Goal: Information Seeking & Learning: Learn about a topic

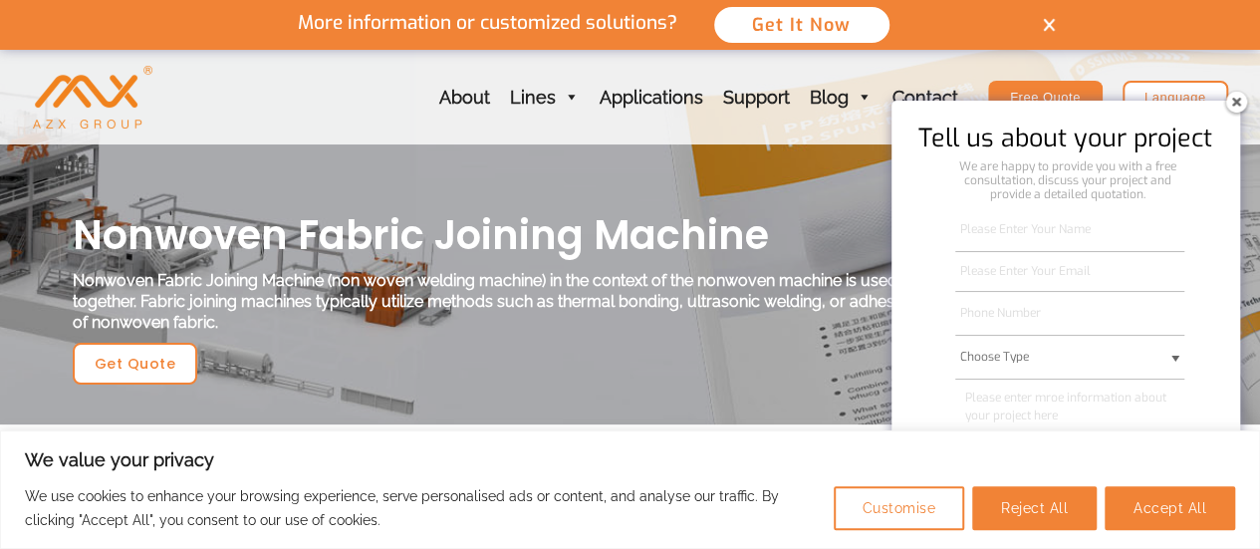
click at [1233, 105] on img at bounding box center [1236, 102] width 32 height 32
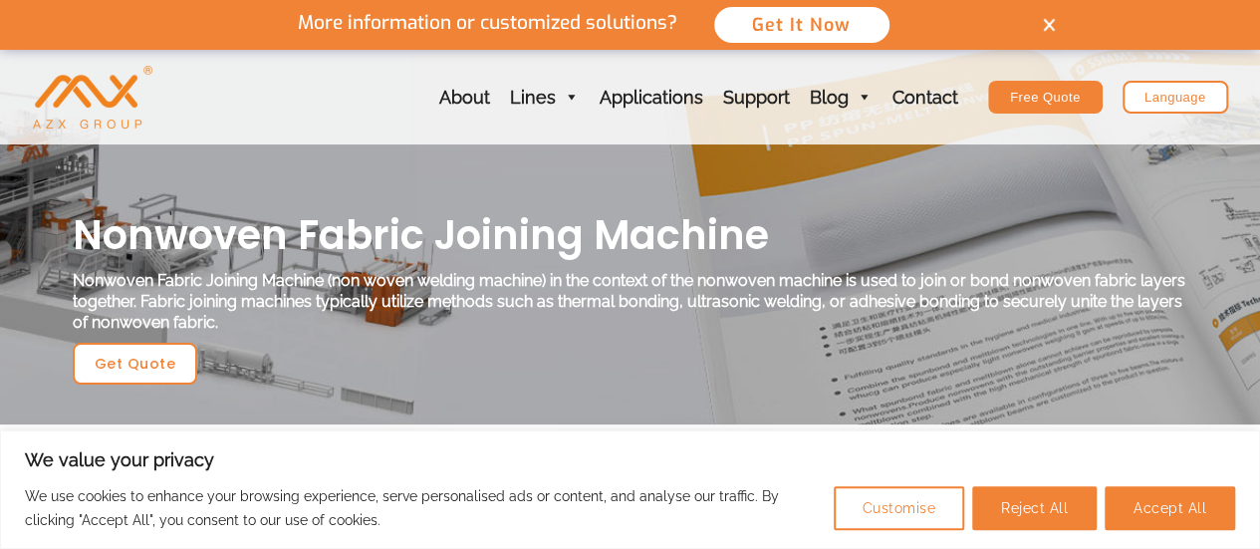
click at [860, 144] on div at bounding box center [630, 237] width 1260 height 374
click at [1060, 23] on div "More information or customized solutions? Get It Now" at bounding box center [630, 25] width 946 height 50
click at [1050, 24] on img at bounding box center [1049, 25] width 12 height 14
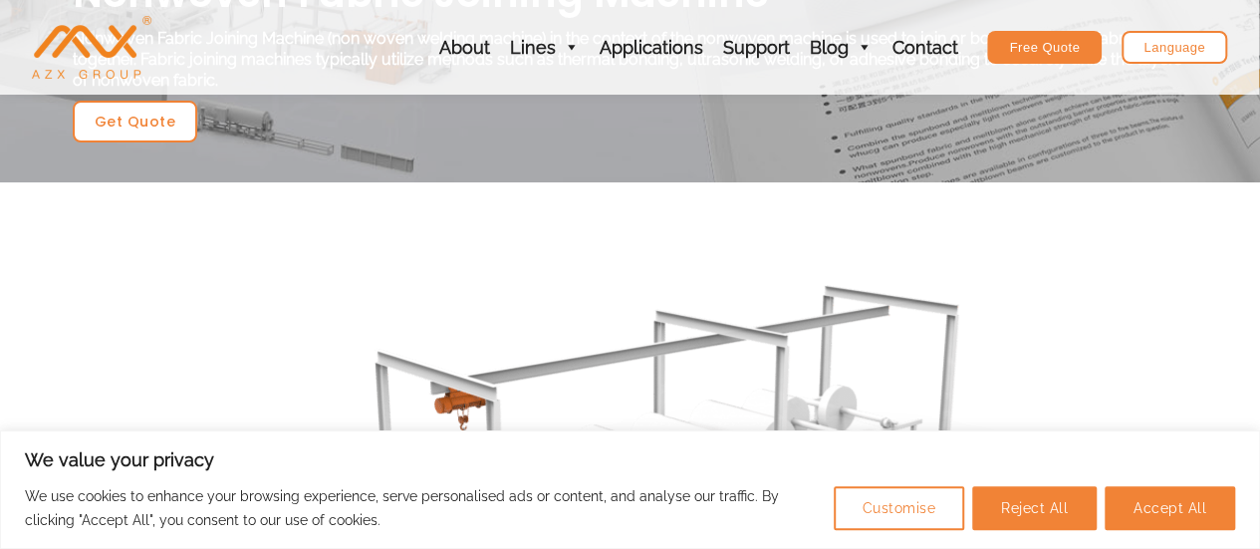
scroll to position [199, 0]
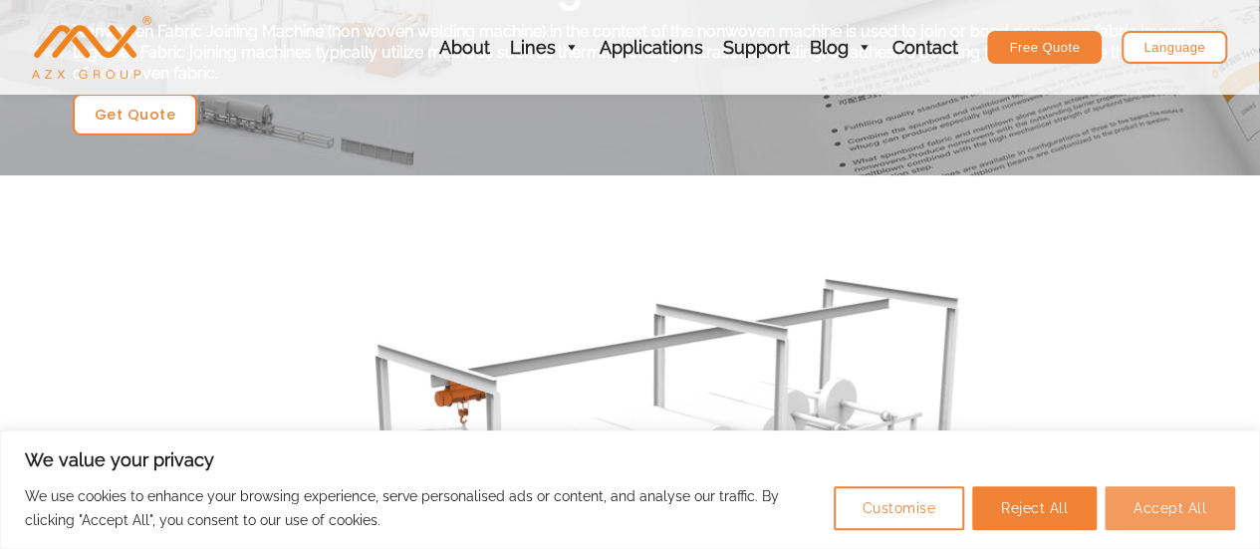
click at [1139, 499] on button "Accept All" at bounding box center [1169, 508] width 130 height 44
checkbox input "true"
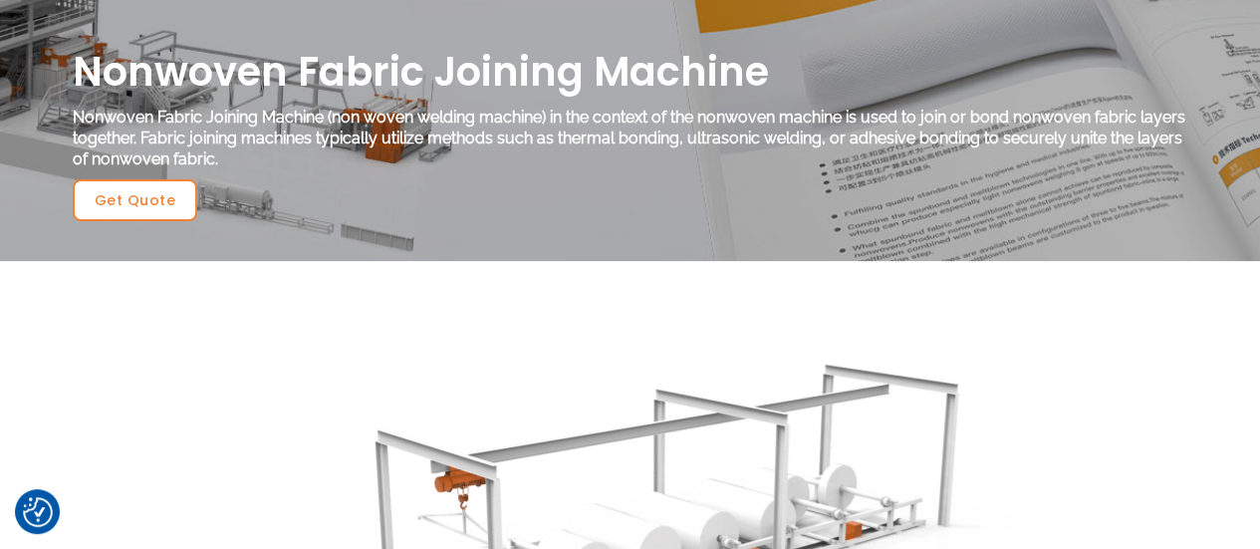
scroll to position [0, 0]
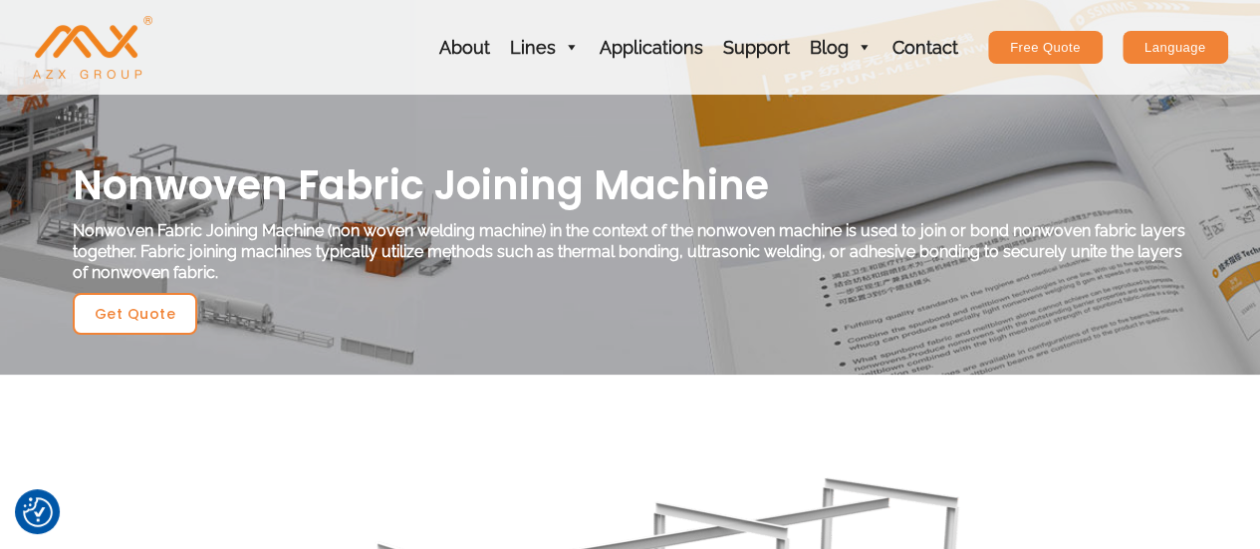
click at [1156, 44] on div "Language" at bounding box center [1175, 47] width 106 height 33
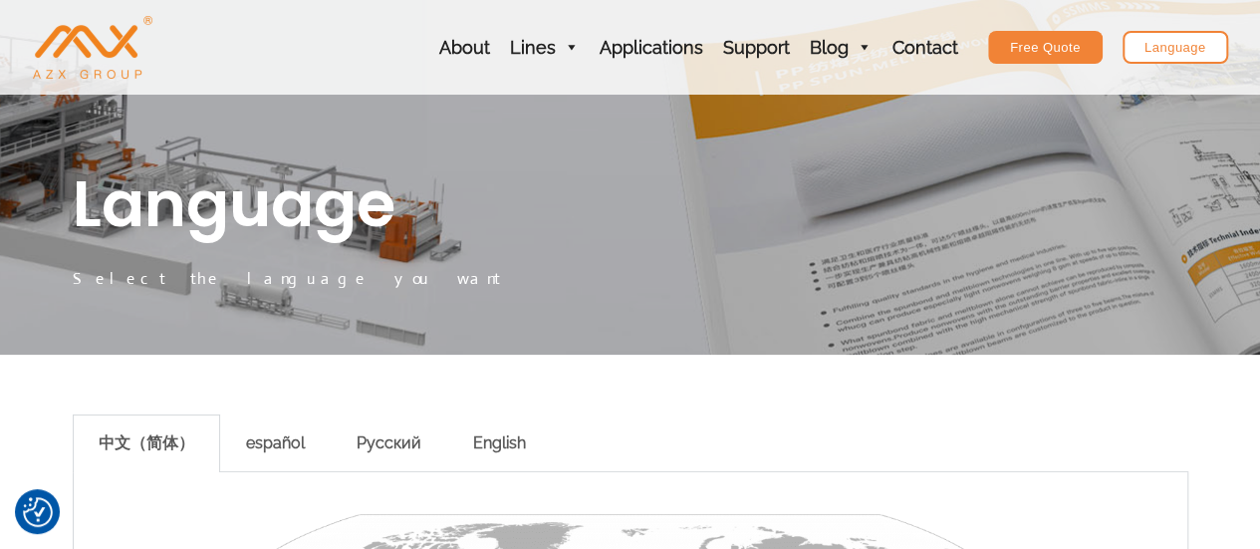
click at [372, 439] on div "Русский" at bounding box center [389, 443] width 117 height 58
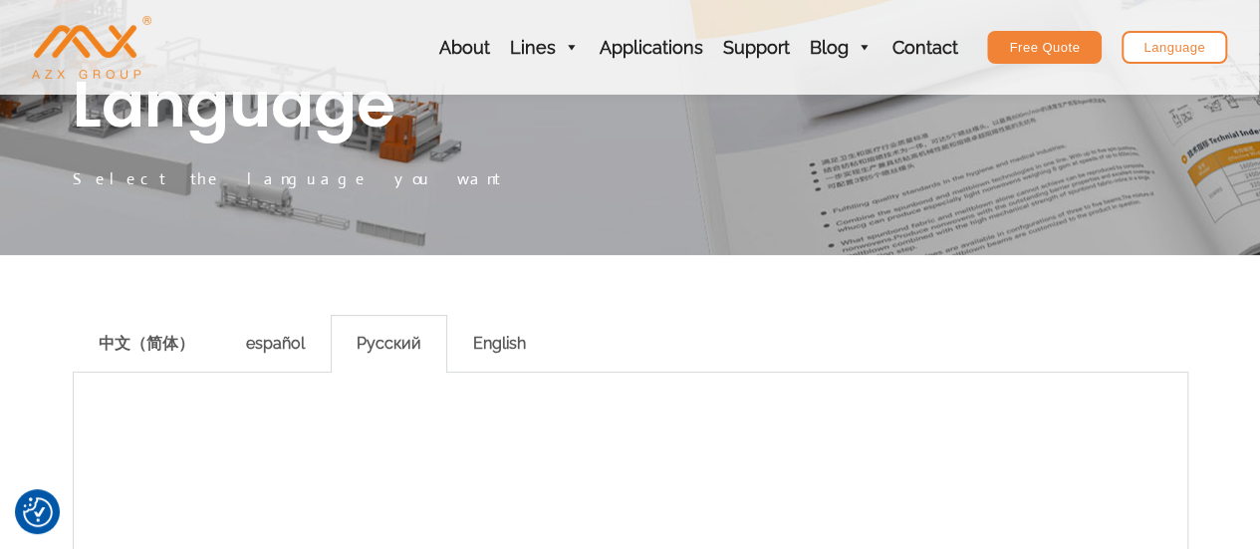
scroll to position [100, 0]
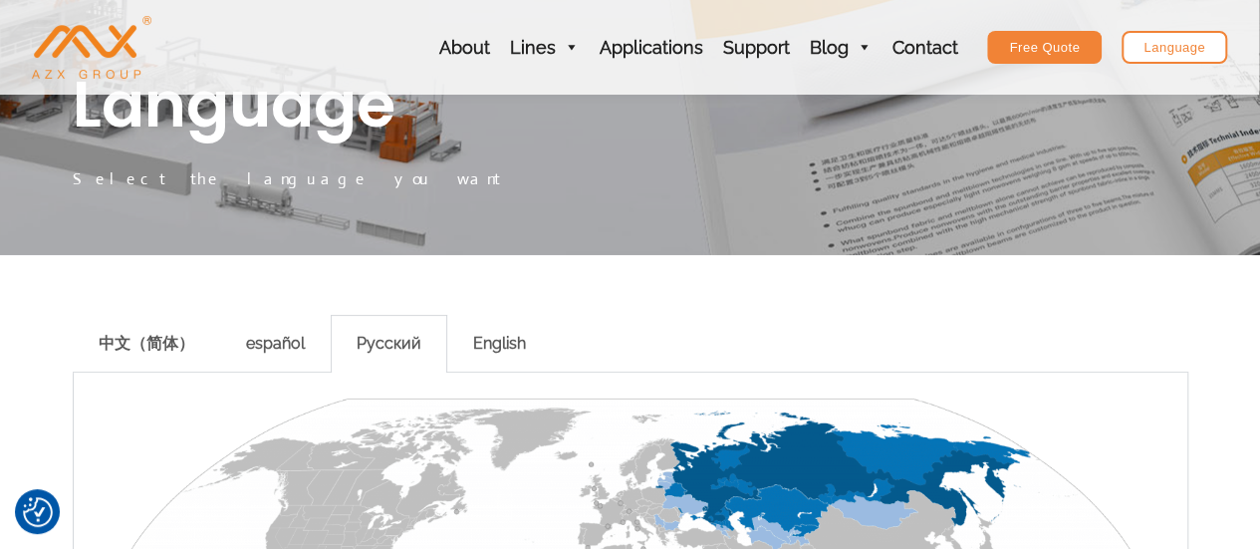
click at [406, 343] on div "Русский" at bounding box center [389, 344] width 117 height 58
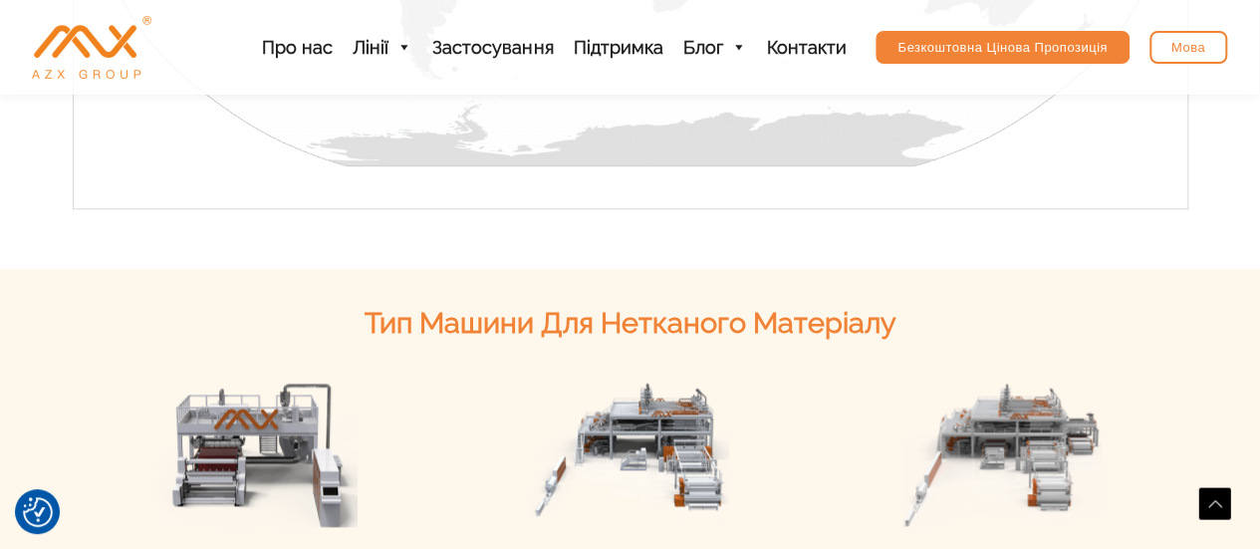
scroll to position [797, 0]
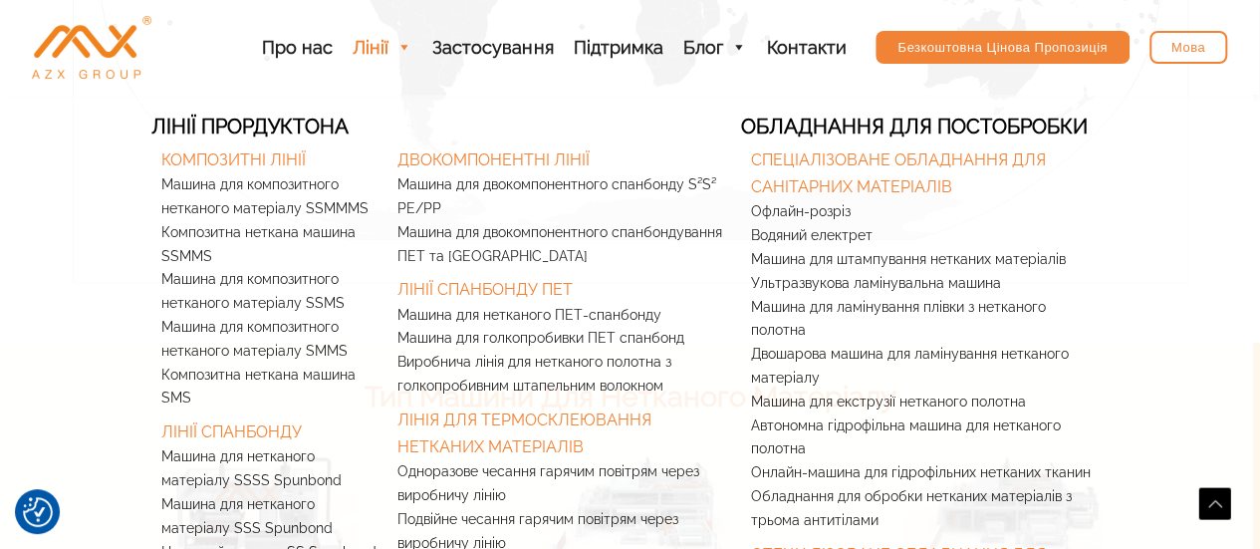
click at [412, 47] on span at bounding box center [403, 47] width 18 height 95
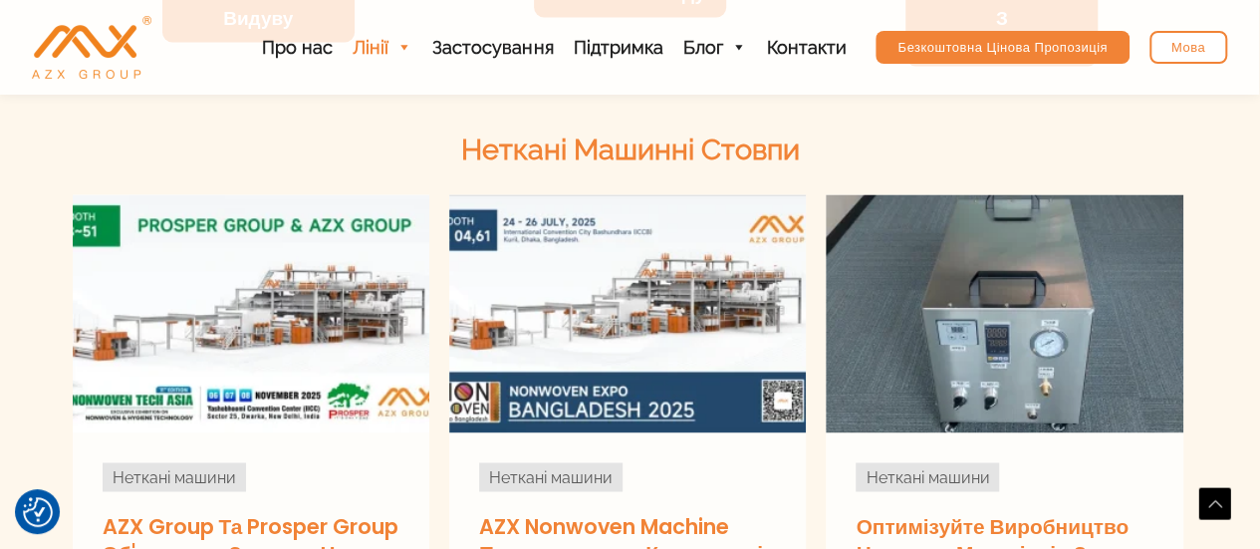
scroll to position [1502, 0]
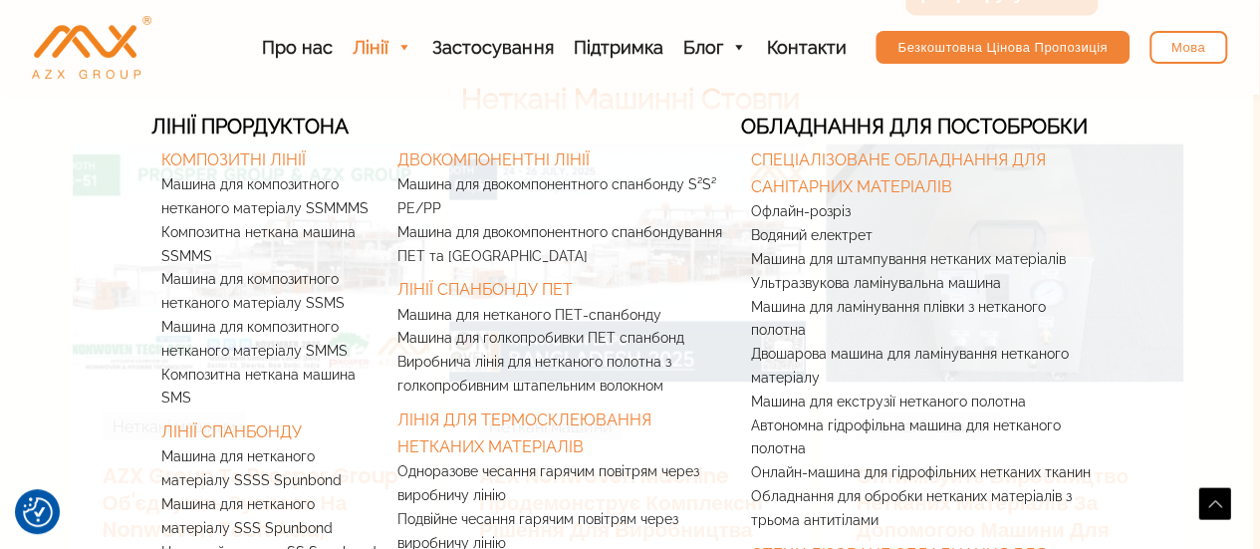
click at [400, 50] on span at bounding box center [403, 47] width 18 height 95
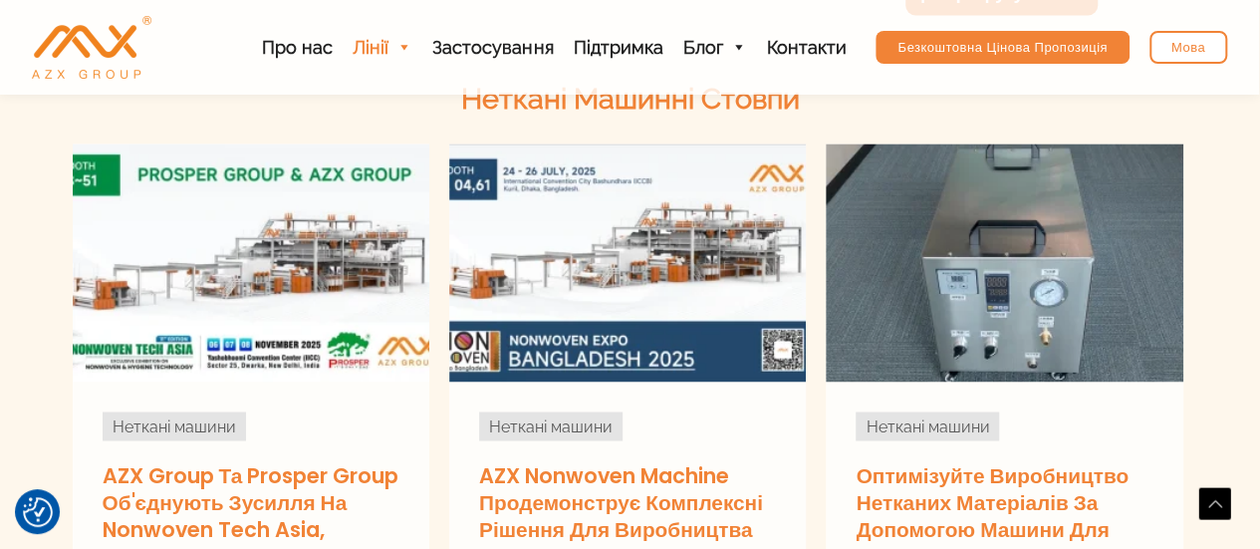
click at [387, 41] on font "Лінії" at bounding box center [371, 47] width 36 height 21
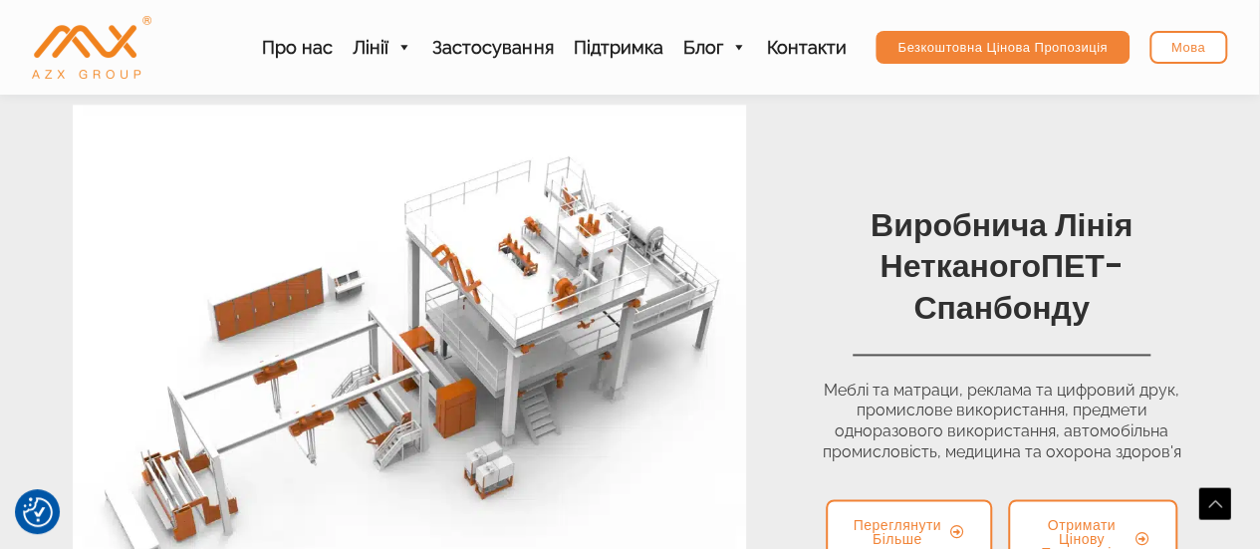
scroll to position [1175, 0]
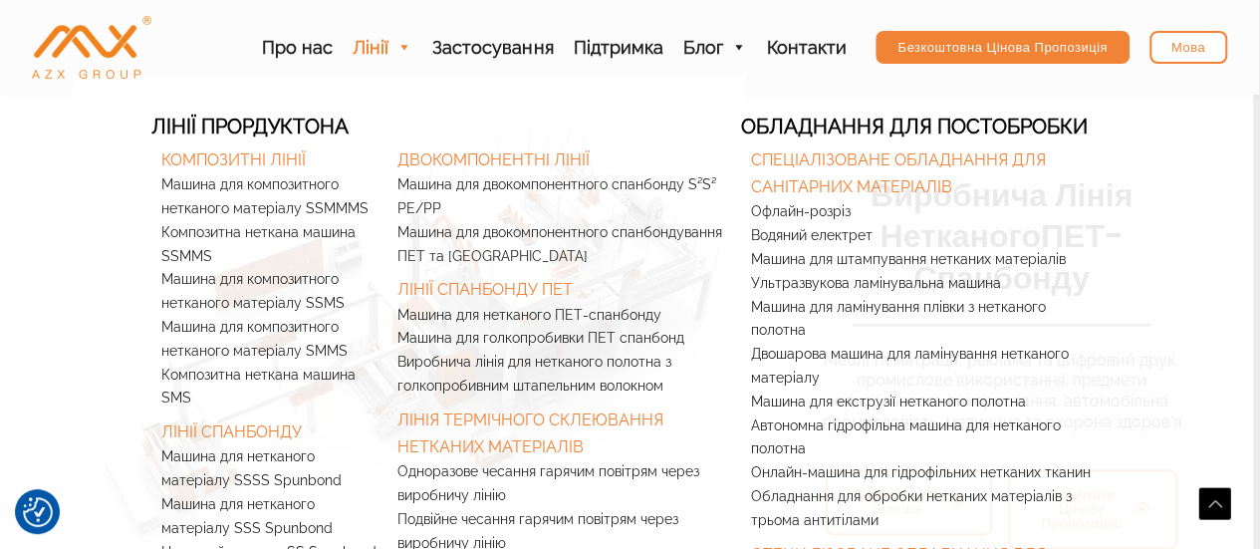
click at [396, 48] on link "Лінії" at bounding box center [383, 47] width 80 height 95
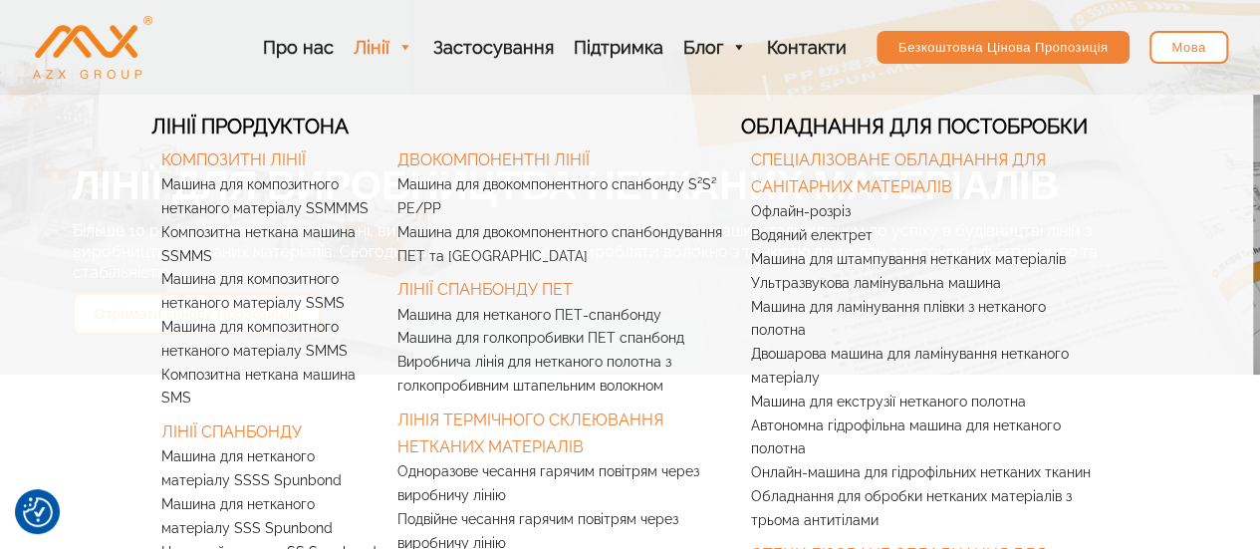
click at [409, 47] on span at bounding box center [404, 47] width 18 height 95
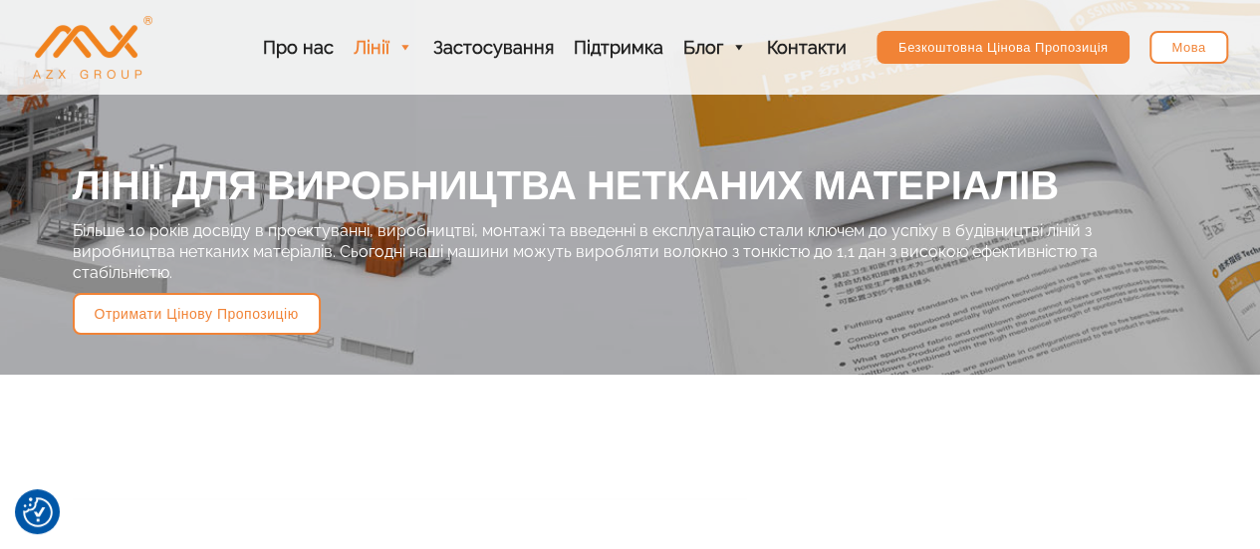
click at [386, 48] on font "Лінії" at bounding box center [372, 47] width 36 height 21
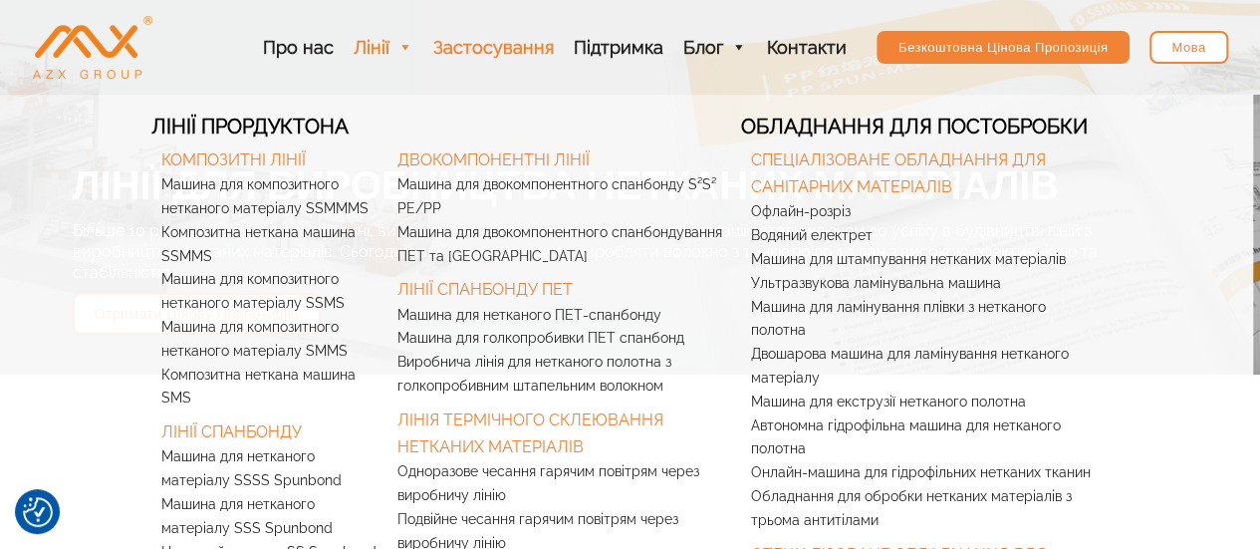
click at [488, 45] on font "Застосування" at bounding box center [493, 47] width 120 height 21
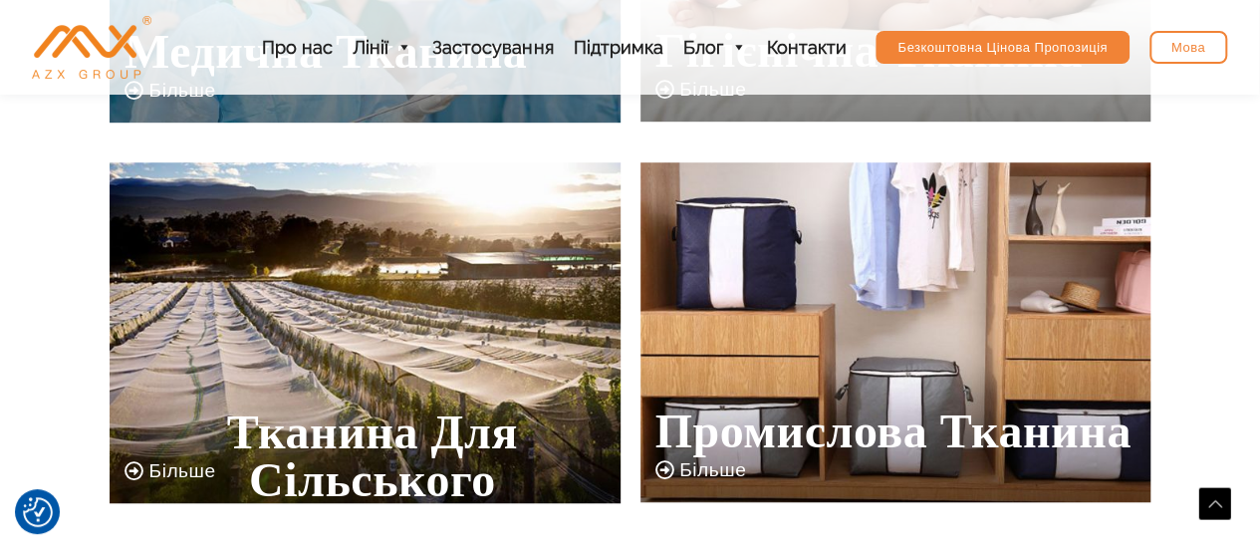
scroll to position [597, 0]
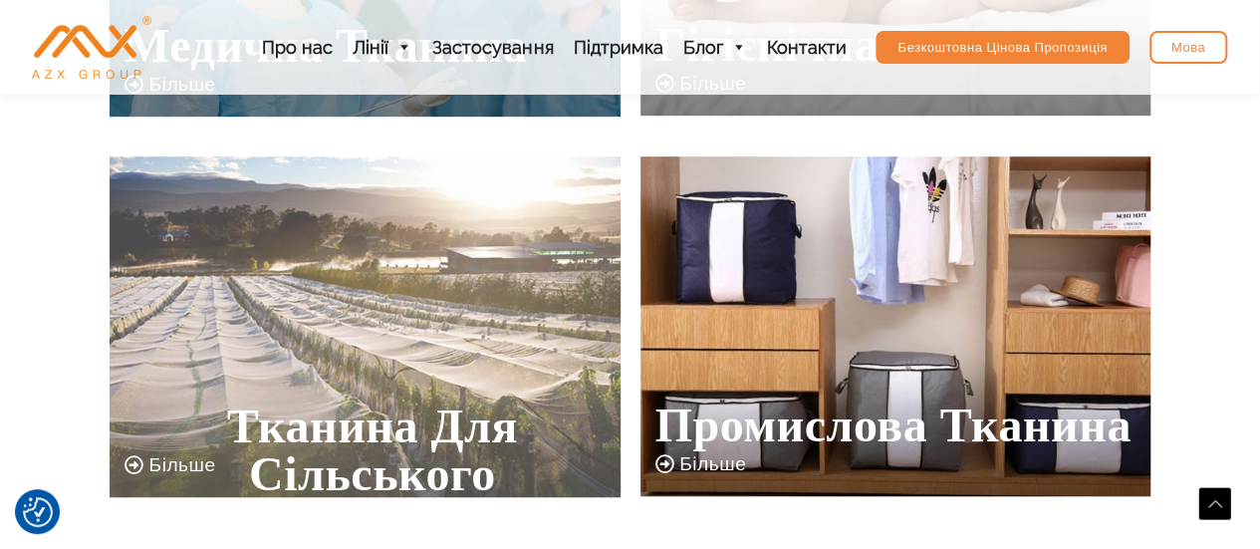
click at [366, 313] on img at bounding box center [365, 326] width 511 height 341
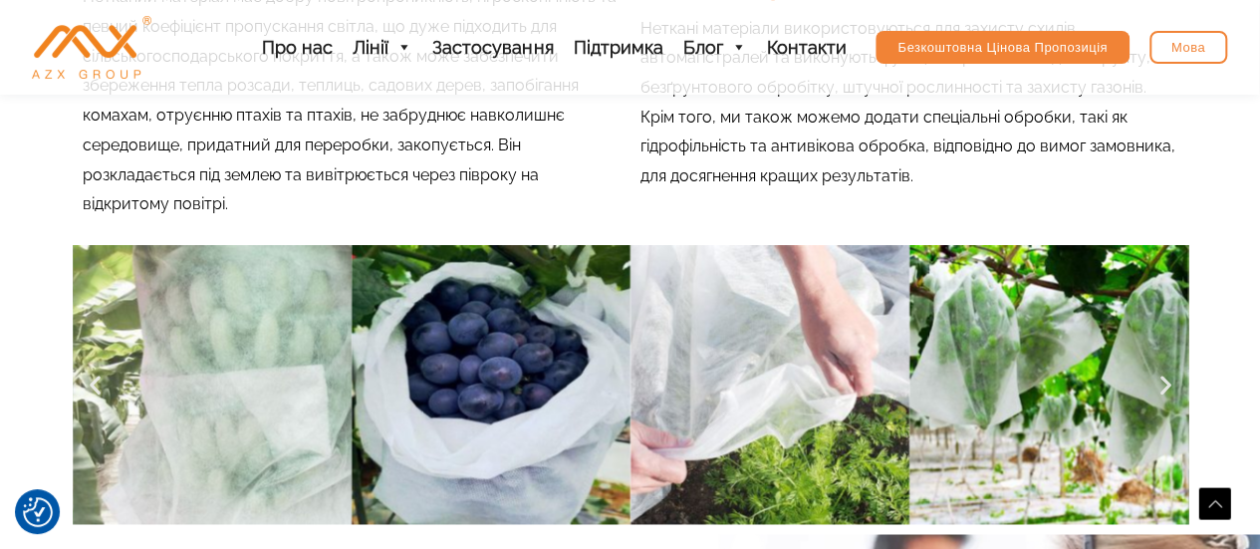
scroll to position [1693, 0]
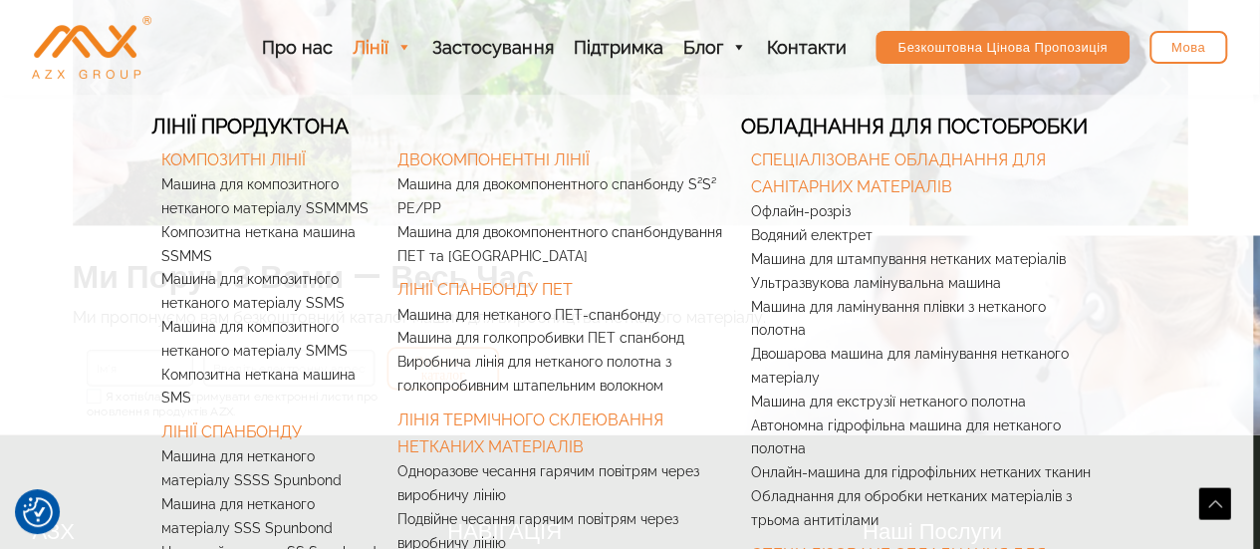
click at [412, 45] on span at bounding box center [403, 47] width 18 height 95
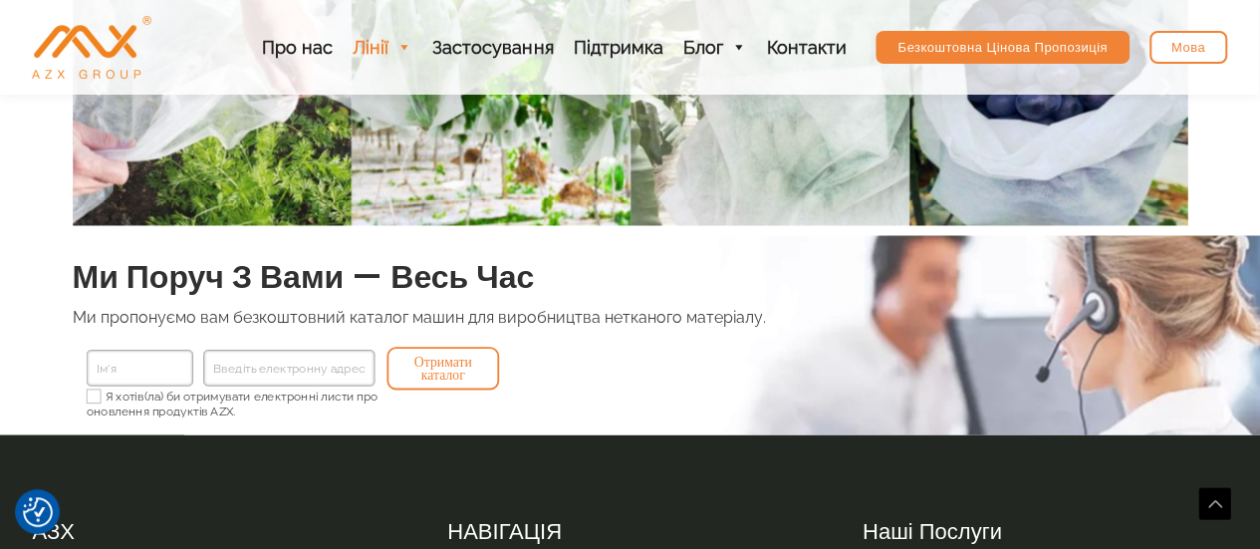
click at [412, 45] on span at bounding box center [403, 47] width 18 height 95
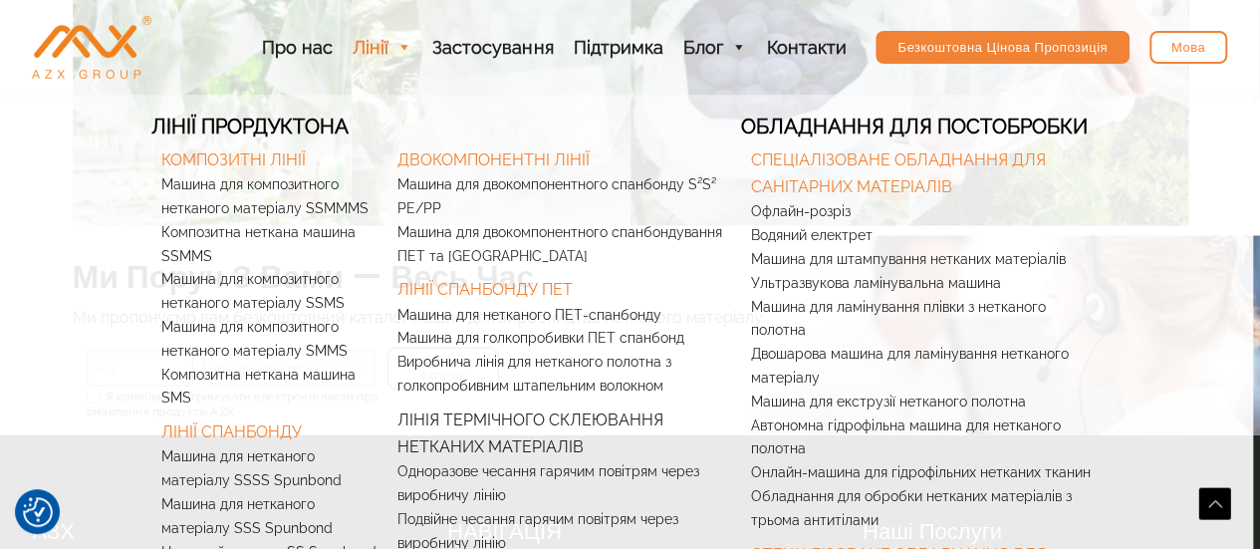
click at [500, 425] on font "Лінія термічного склеювання нетканих матеріалів" at bounding box center [530, 433] width 266 height 46
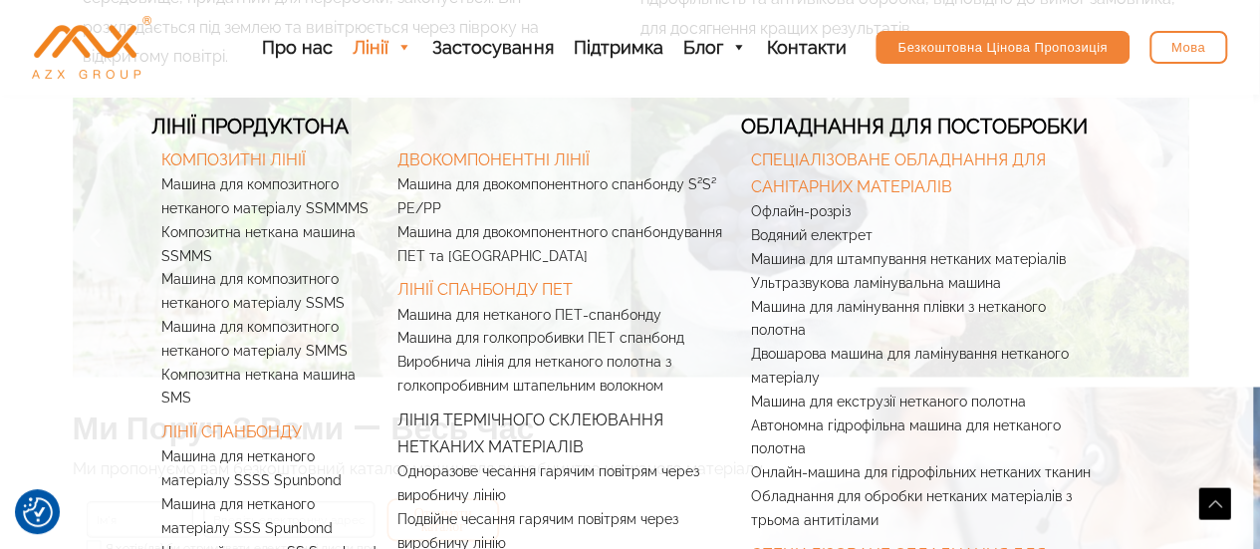
scroll to position [1580, 0]
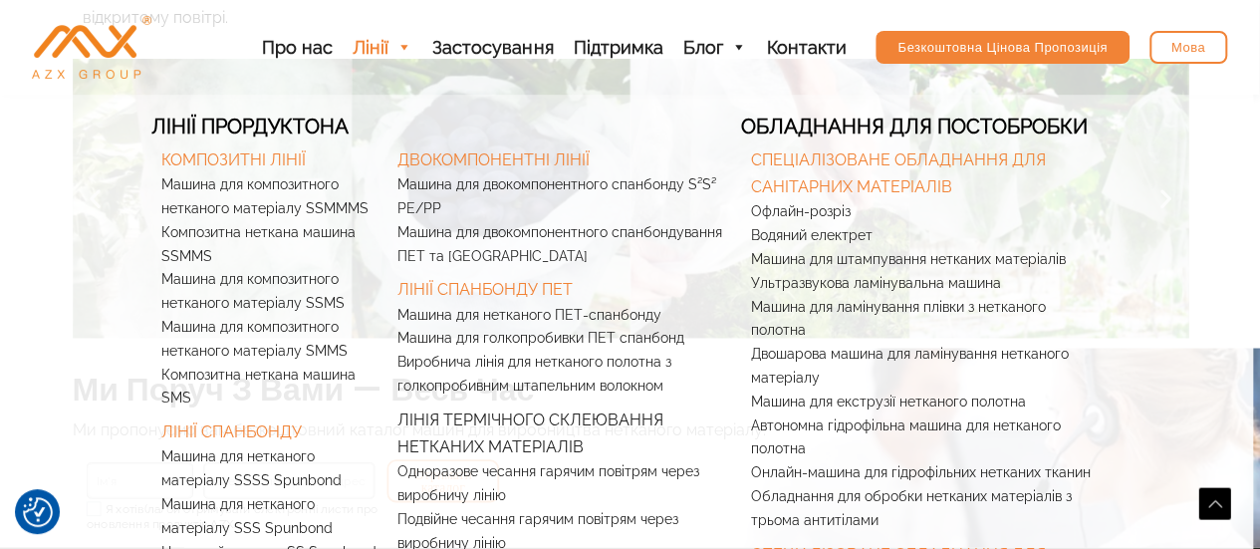
click at [609, 429] on link "Лінія термічного склеювання нетканих матеріалів" at bounding box center [564, 429] width 354 height 62
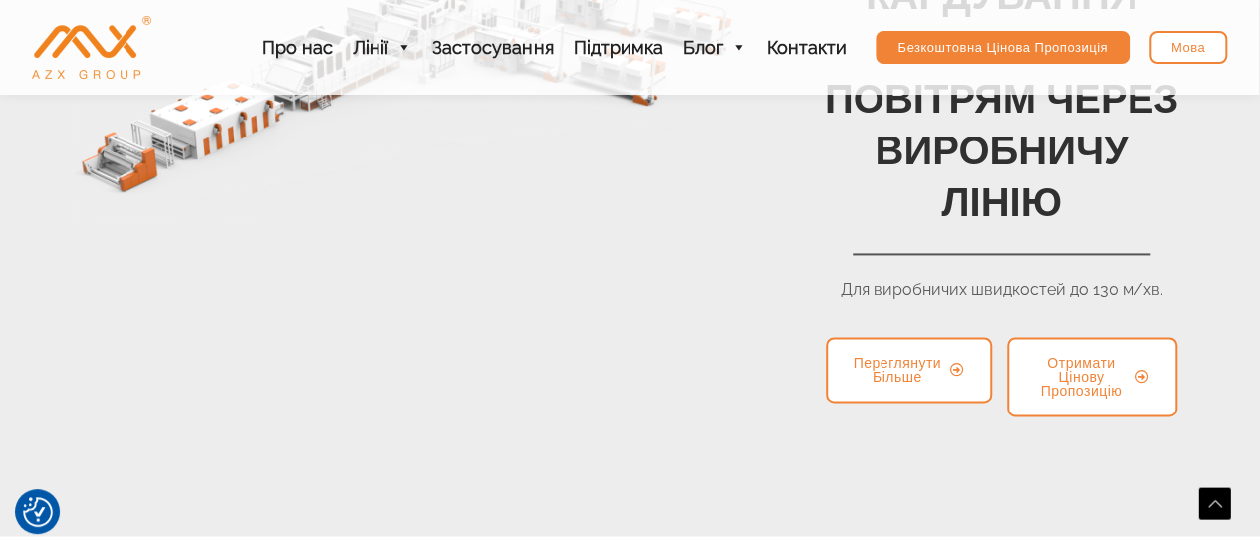
scroll to position [1494, 0]
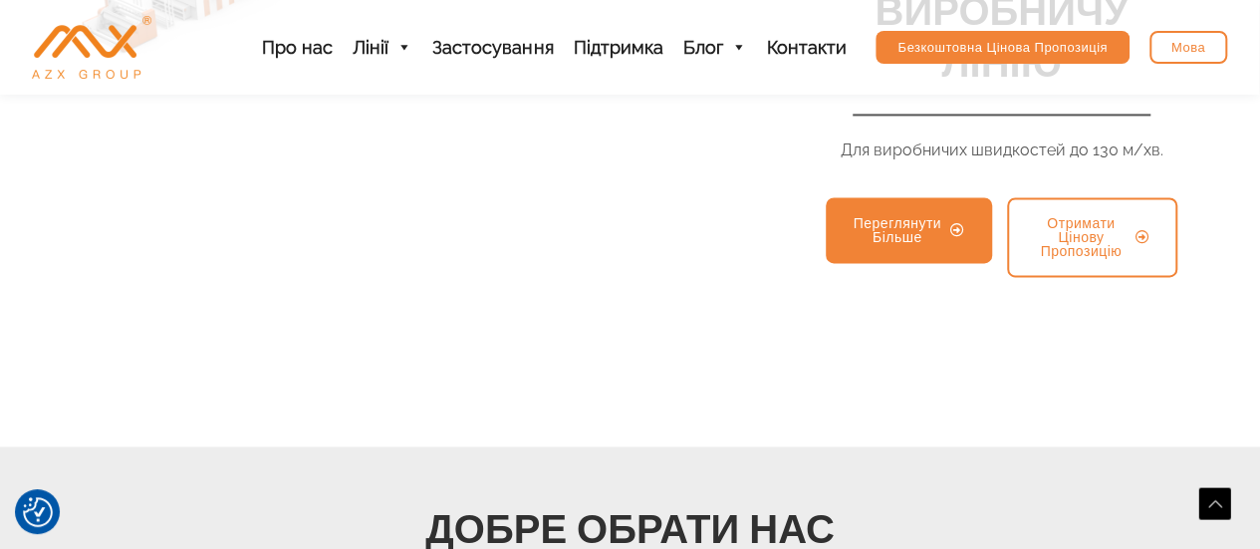
click at [912, 234] on font "Переглянути більше" at bounding box center [897, 230] width 88 height 34
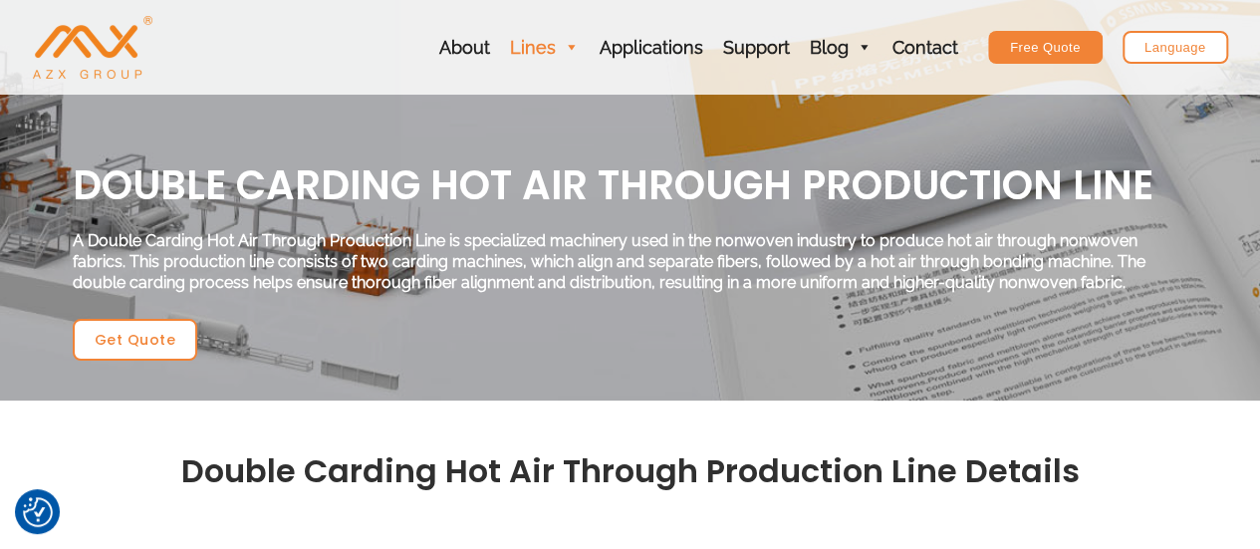
click at [557, 49] on link "Lines" at bounding box center [545, 47] width 90 height 95
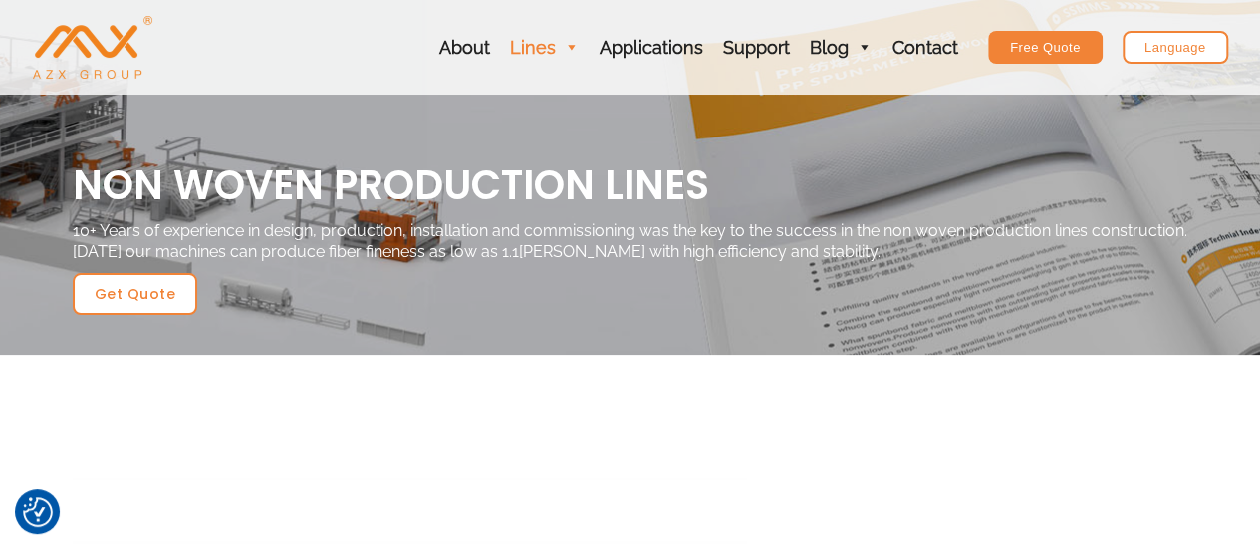
click at [544, 46] on link "Lines" at bounding box center [545, 47] width 90 height 95
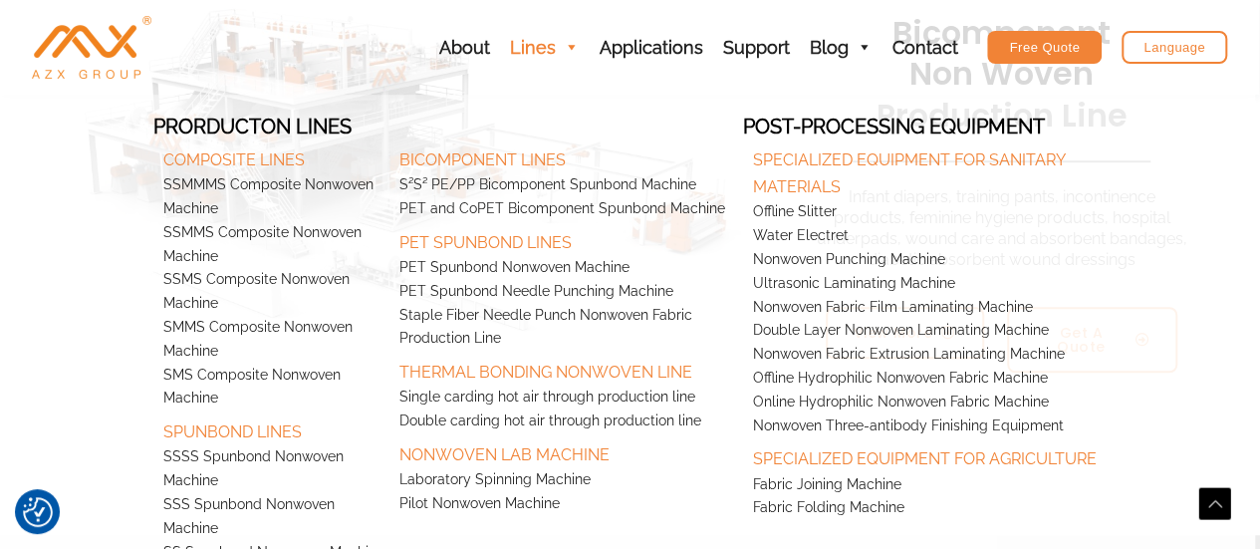
scroll to position [561, 0]
click at [492, 505] on link "Pilot Nonwoven Machine" at bounding box center [565, 504] width 354 height 24
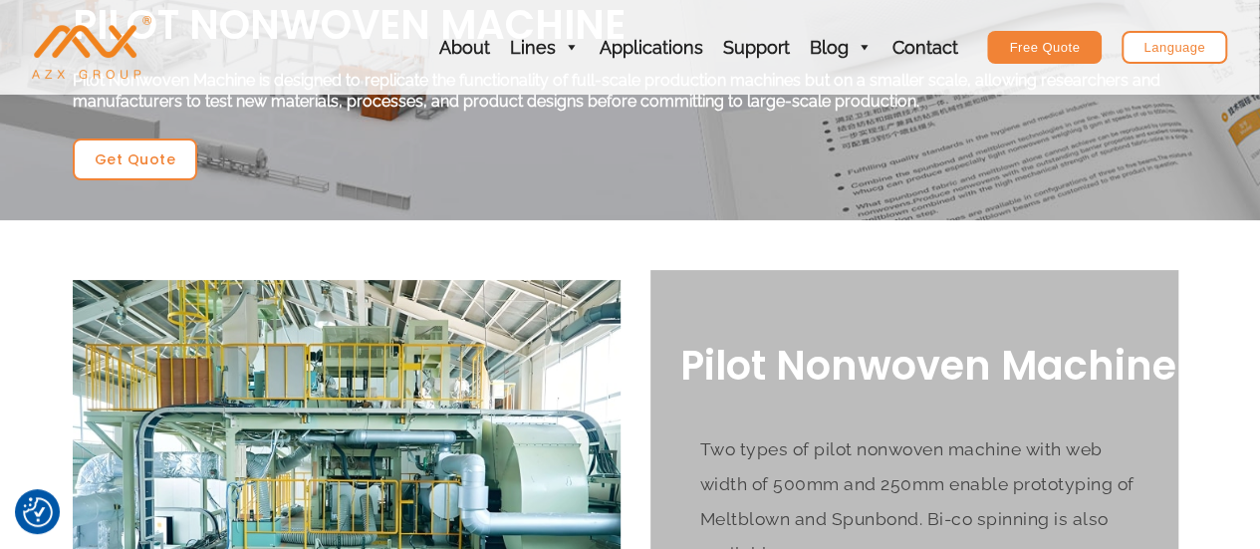
scroll to position [199, 0]
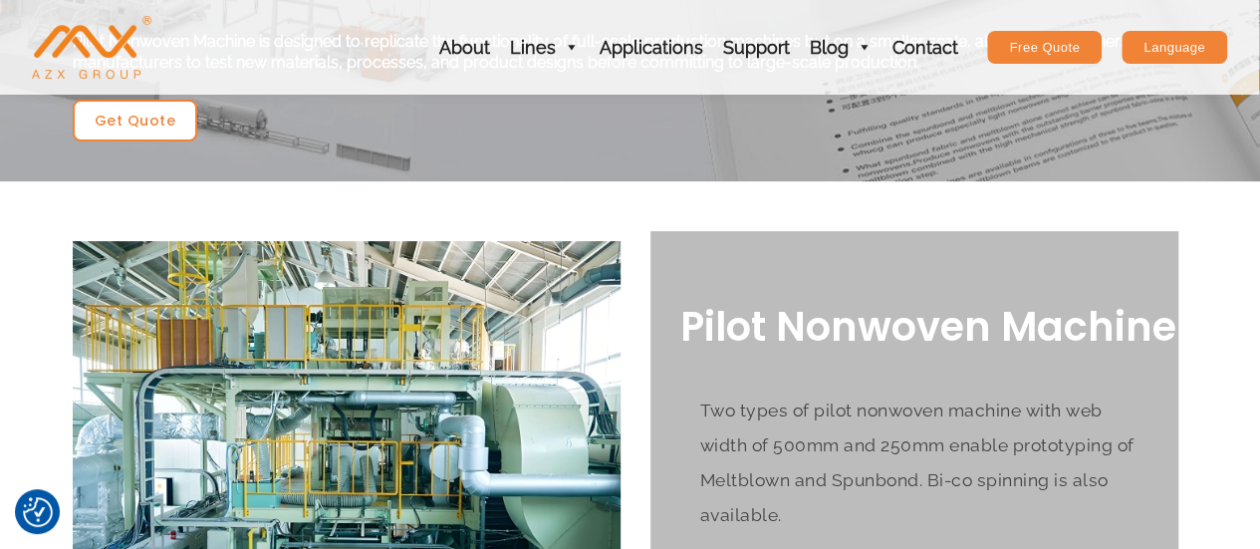
click at [1166, 57] on div "Language" at bounding box center [1174, 47] width 106 height 33
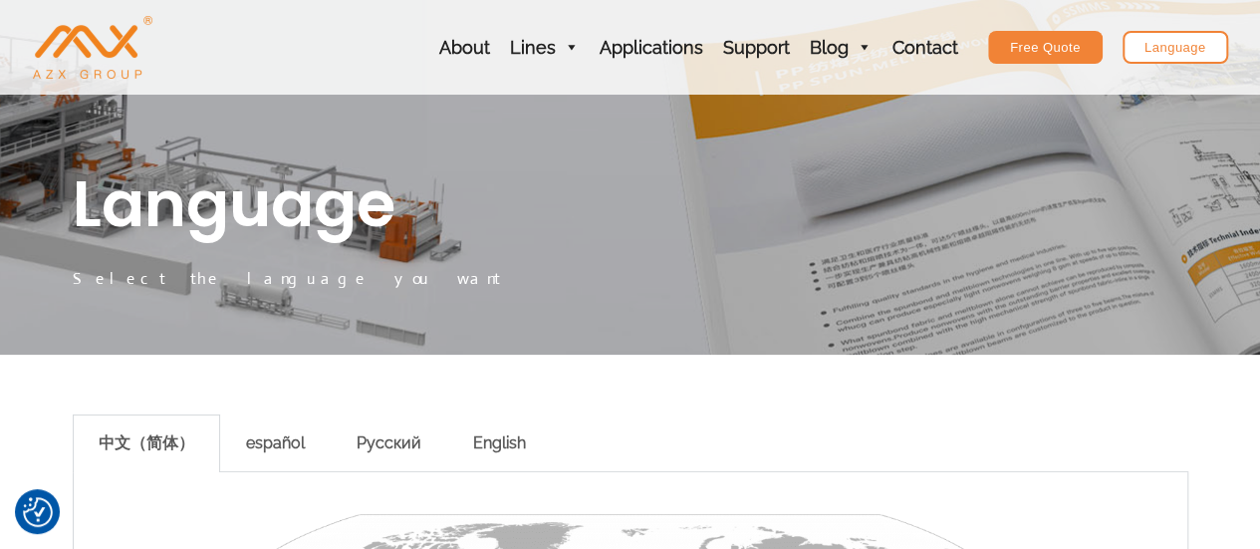
click at [402, 448] on div "Русский" at bounding box center [389, 443] width 117 height 58
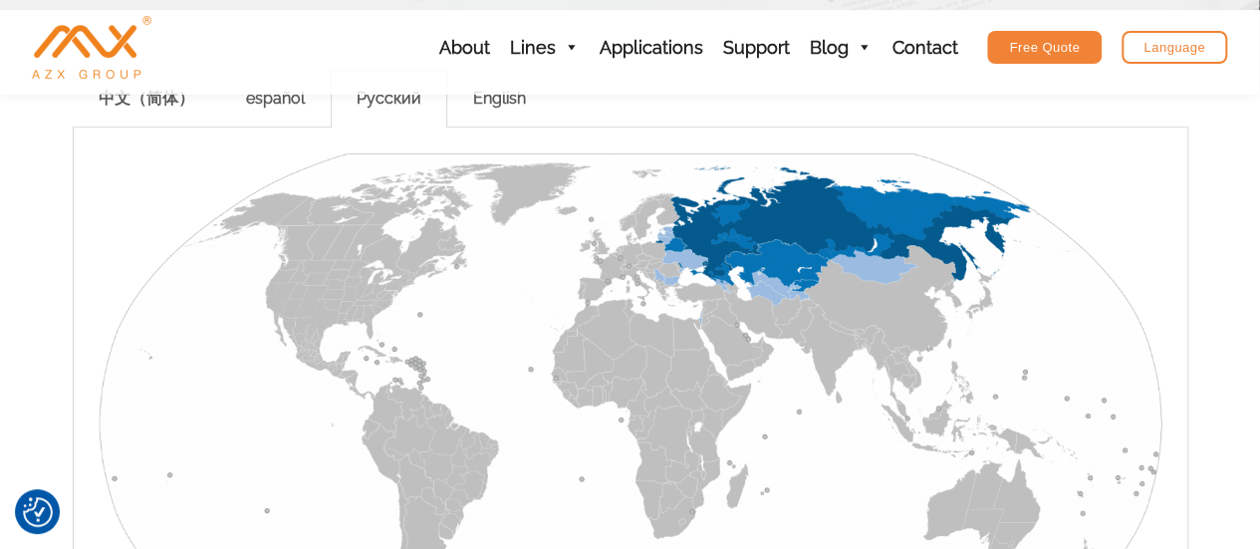
scroll to position [299, 0]
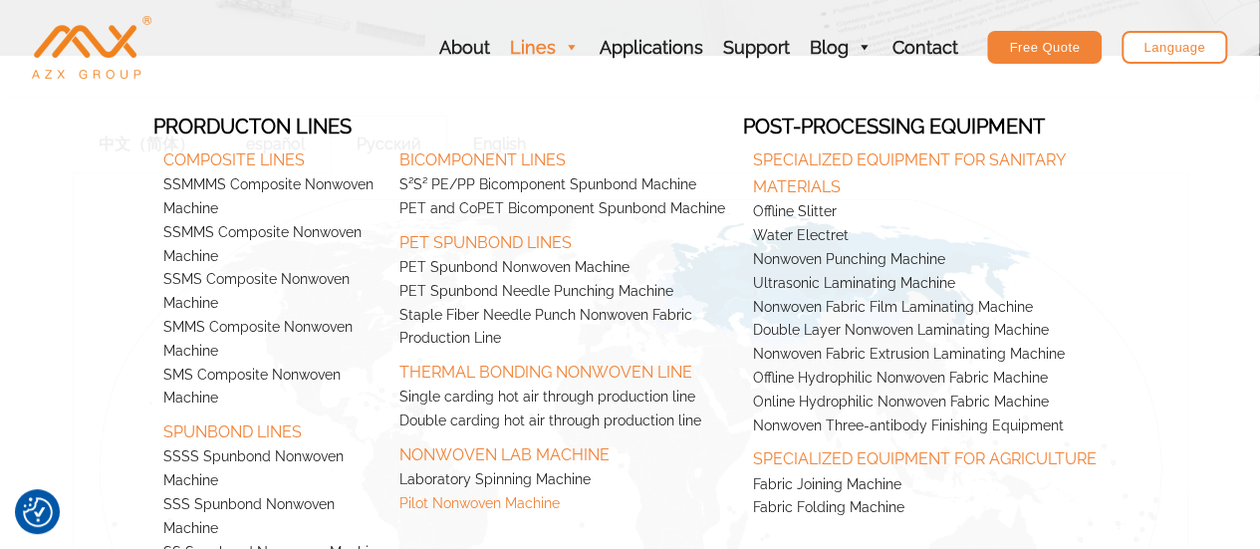
click at [520, 503] on link "Pilot Nonwoven Machine" at bounding box center [566, 504] width 354 height 24
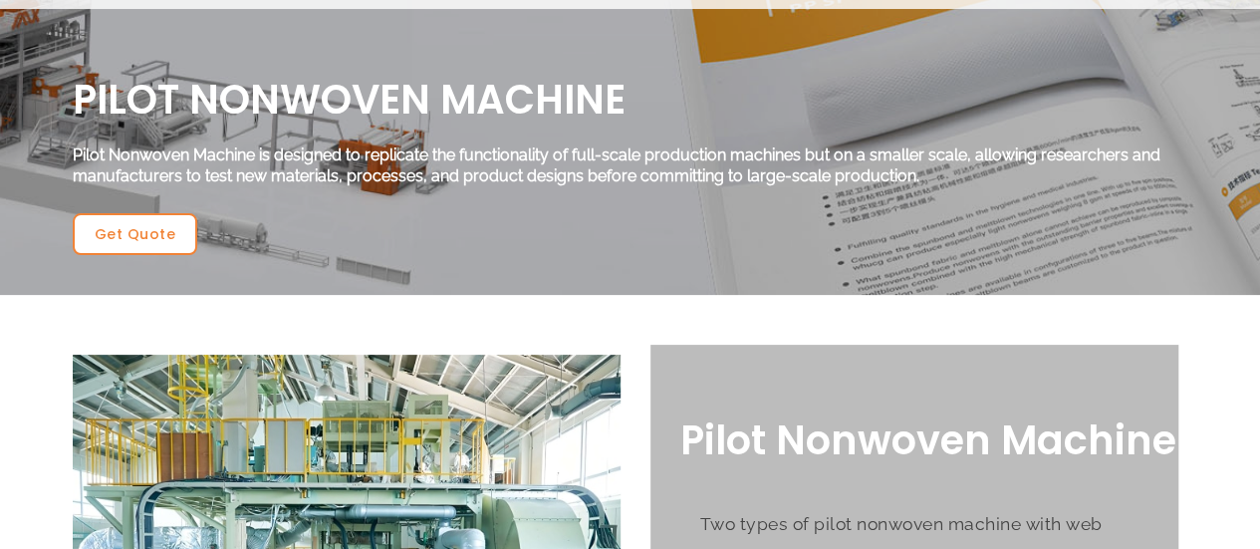
scroll to position [199, 0]
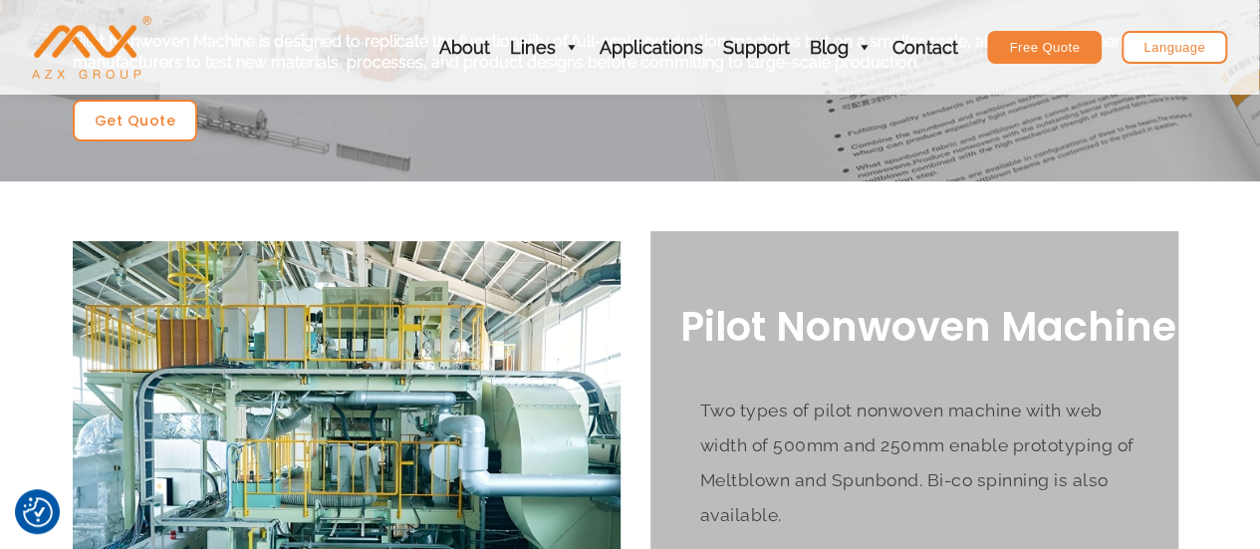
click at [799, 377] on div "Two types of pilot nonwoven machine with web width of 500mm and 250mm enable pr…" at bounding box center [929, 465] width 498 height 186
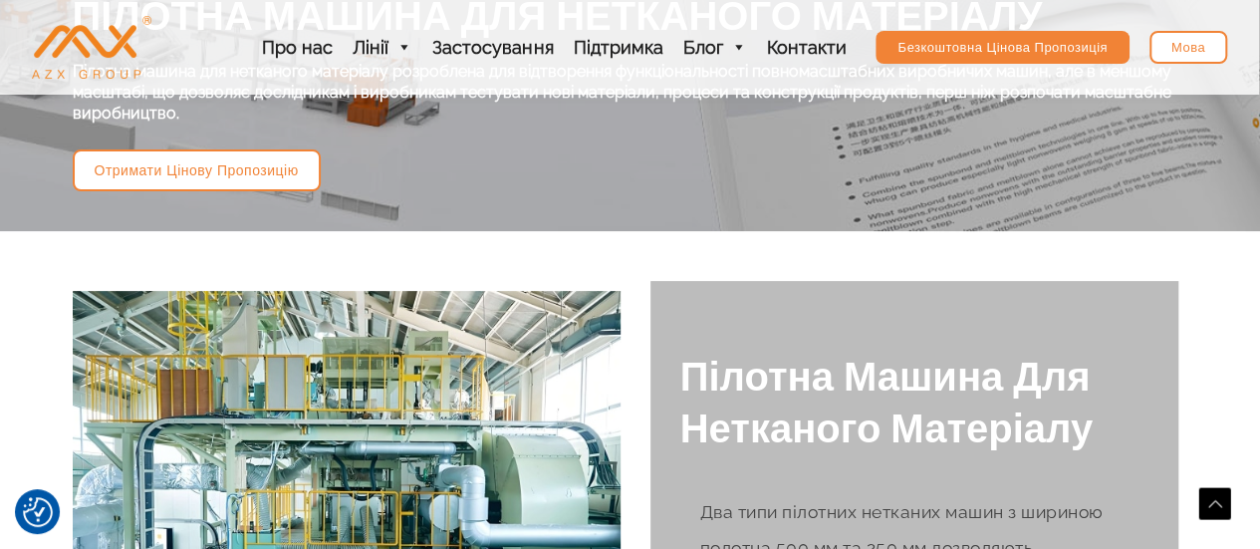
scroll to position [168, 0]
